Goal: Task Accomplishment & Management: Use online tool/utility

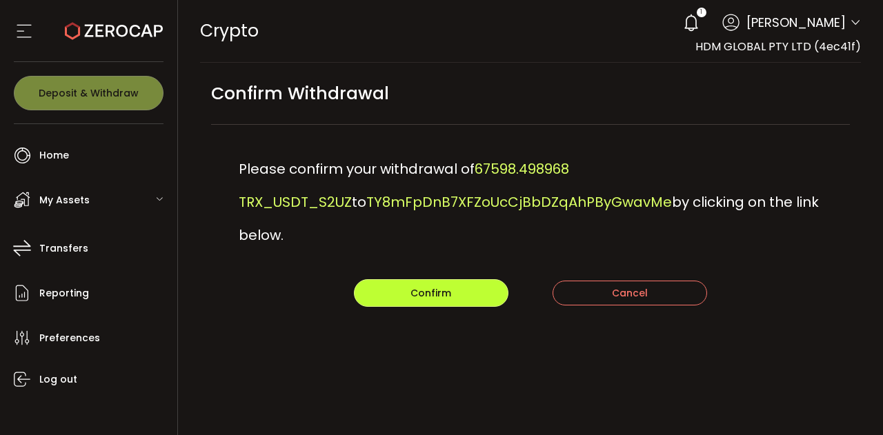
click at [460, 280] on button "Confirm" at bounding box center [431, 294] width 155 height 28
click at [848, 239] on div "Please confirm your withdrawal of 67598.498968 TRX_USDT_S2UZ to TY8mFpDnB7XFZoU…" at bounding box center [531, 202] width 640 height 155
click at [413, 286] on span "Confirm" at bounding box center [431, 293] width 41 height 14
click at [392, 280] on button "Confirm" at bounding box center [431, 294] width 155 height 28
click at [440, 286] on span "Confirm" at bounding box center [431, 293] width 41 height 14
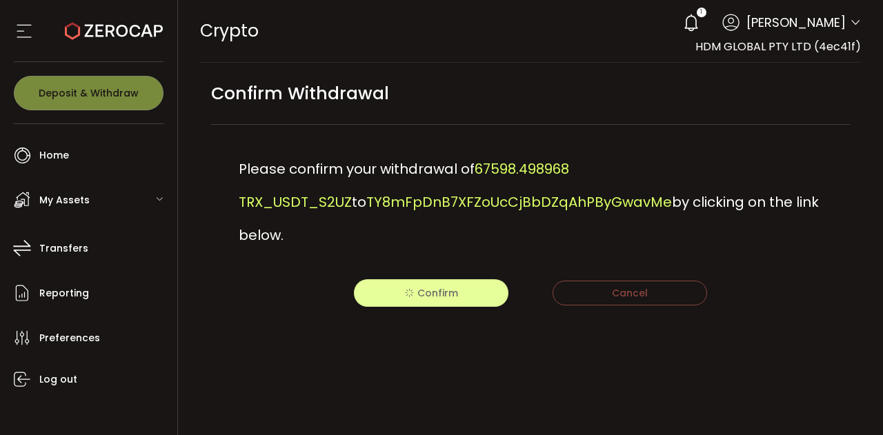
click at [799, 309] on main "Confirm Withdrawal Please confirm your withdrawal of 67598.498968 TRX_USDT_S2UZ…" at bounding box center [531, 214] width 684 height 302
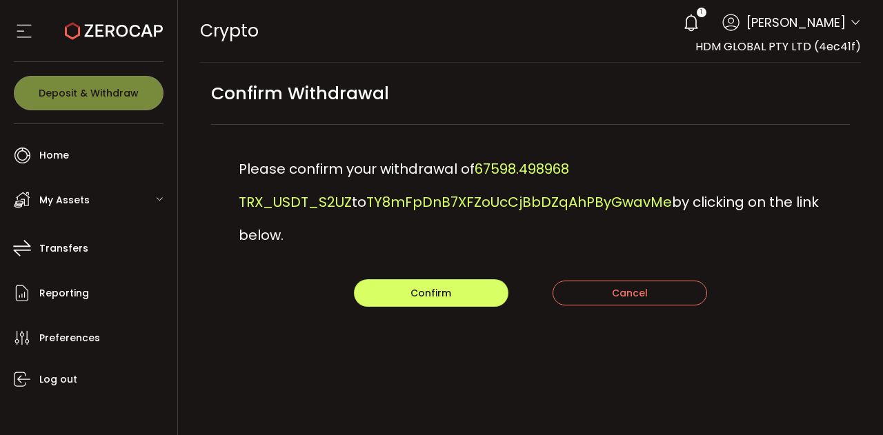
click at [417, 244] on div "Please confirm your withdrawal of 67598.498968 TRX_USDT_S2UZ to TY8mFpDnB7XFZoU…" at bounding box center [531, 202] width 640 height 155
click at [394, 280] on button "Confirm" at bounding box center [431, 294] width 155 height 28
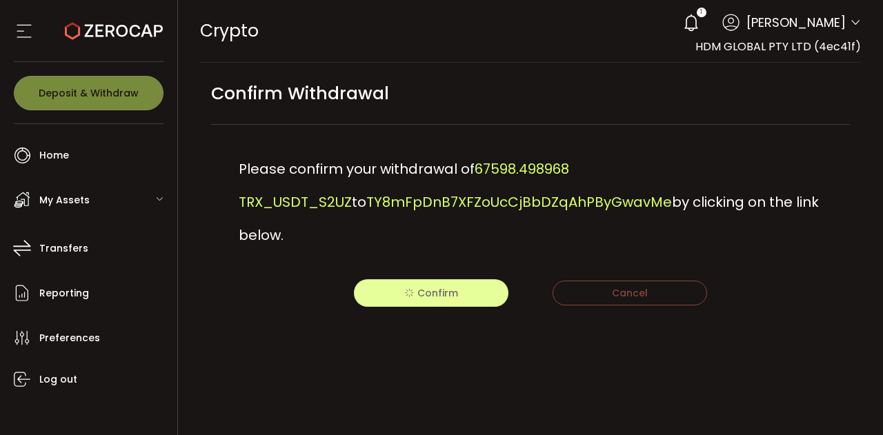
click at [707, 28] on div "1" at bounding box center [691, 23] width 30 height 30
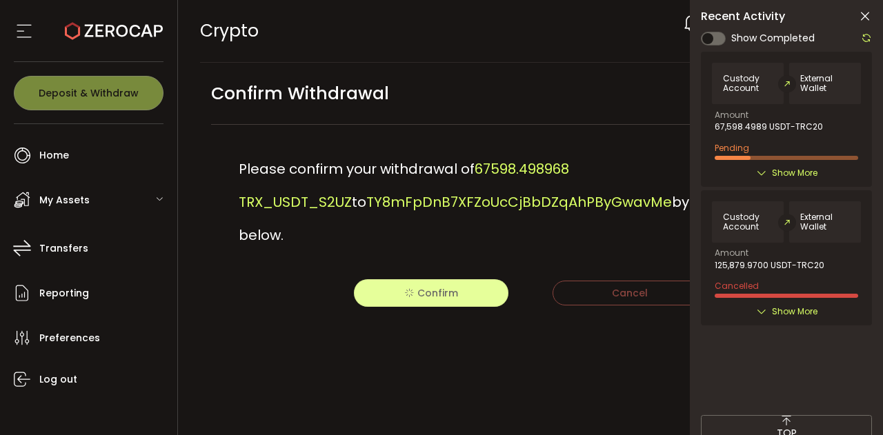
click at [643, 107] on div "Confirm Withdrawal" at bounding box center [531, 101] width 640 height 48
click at [865, 44] on div at bounding box center [863, 38] width 18 height 17
click at [865, 43] on div at bounding box center [863, 38] width 18 height 17
click at [864, 42] on icon at bounding box center [866, 37] width 11 height 11
click at [865, 37] on icon at bounding box center [866, 37] width 11 height 11
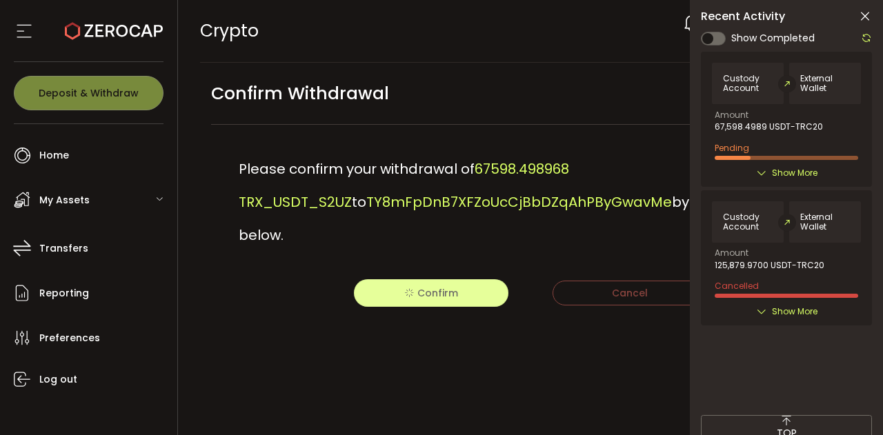
click at [870, 13] on icon at bounding box center [866, 17] width 14 height 14
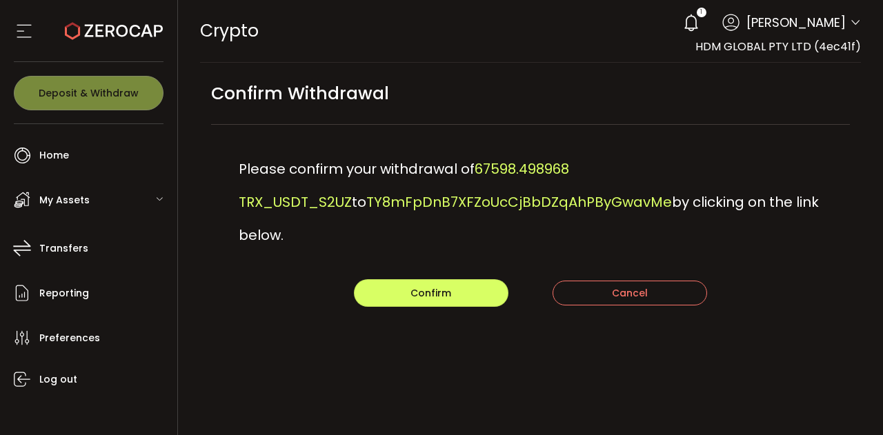
click at [875, 209] on div "PDF is being processed and will download to your computer CRYPTO Buy Power $0.0…" at bounding box center [531, 182] width 706 height 365
click at [444, 286] on span "Confirm" at bounding box center [431, 293] width 41 height 14
click at [424, 277] on main "Confirm Withdrawal Please confirm your withdrawal of 67598.498968 TRX_USDT_S2UZ…" at bounding box center [531, 214] width 684 height 302
click at [413, 245] on div "Please confirm your withdrawal of 67598.498968 TRX_USDT_S2UZ to TY8mFpDnB7XFZoU…" at bounding box center [531, 202] width 640 height 155
click at [425, 286] on span "Confirm" at bounding box center [431, 293] width 41 height 14
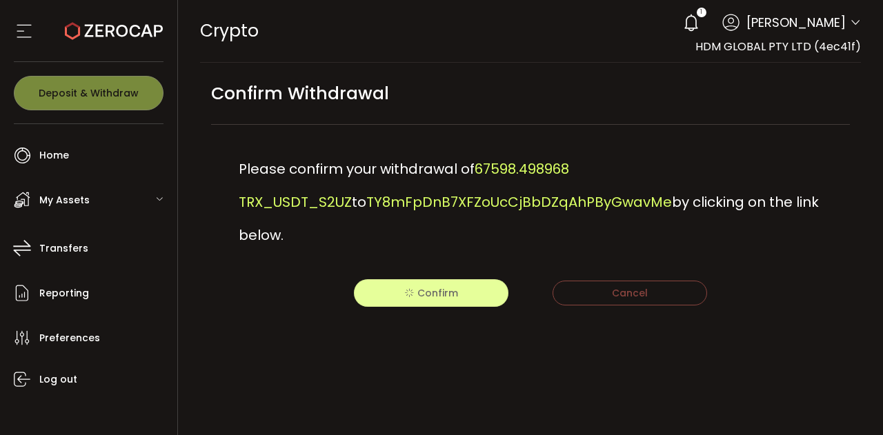
click at [806, 293] on main "Confirm Withdrawal Please confirm your withdrawal of 67598.498968 TRX_USDT_S2UZ…" at bounding box center [531, 214] width 684 height 302
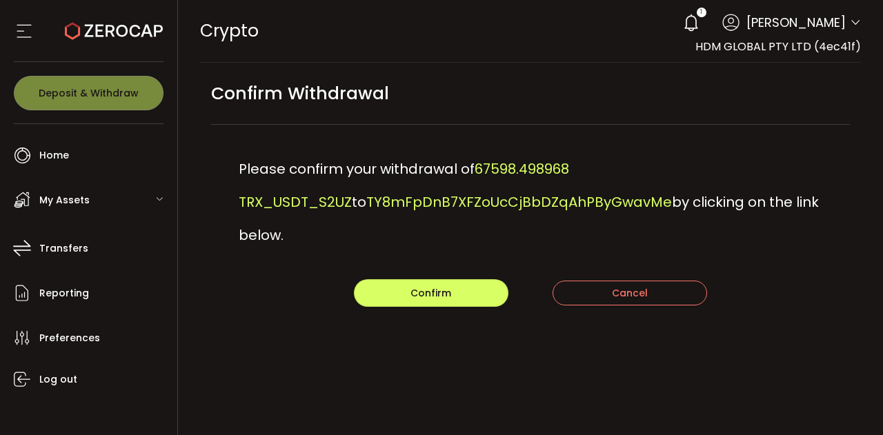
click at [860, 183] on main "Confirm Withdrawal Please confirm your withdrawal of 67598.498968 TRX_USDT_S2UZ…" at bounding box center [531, 214] width 684 height 302
